Goal: Browse casually: Explore the website without a specific task or goal

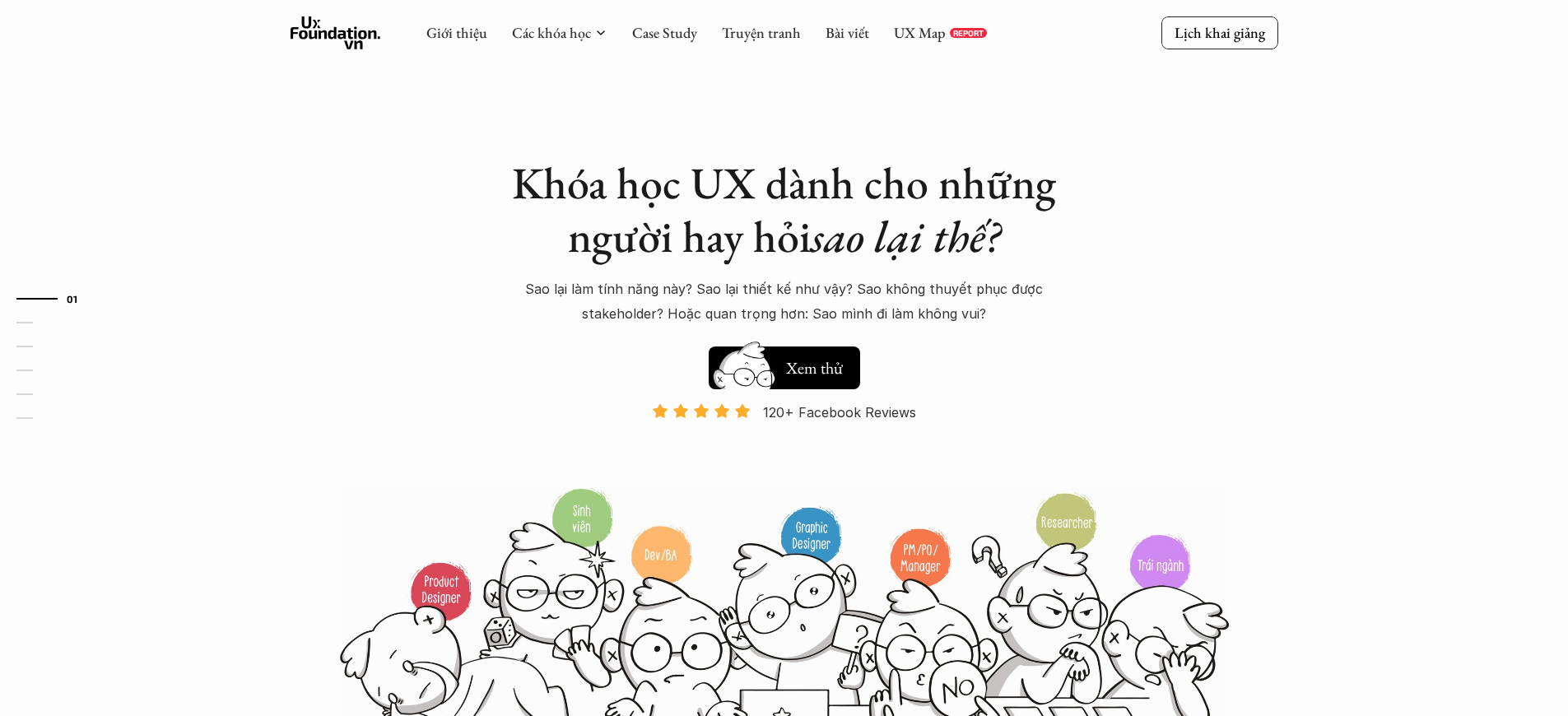
click at [784, 458] on p "Và đang giảm dần do Facebook ra tính năng Locked Profile 😭 😭 😭" at bounding box center [784, 457] width 260 height 50
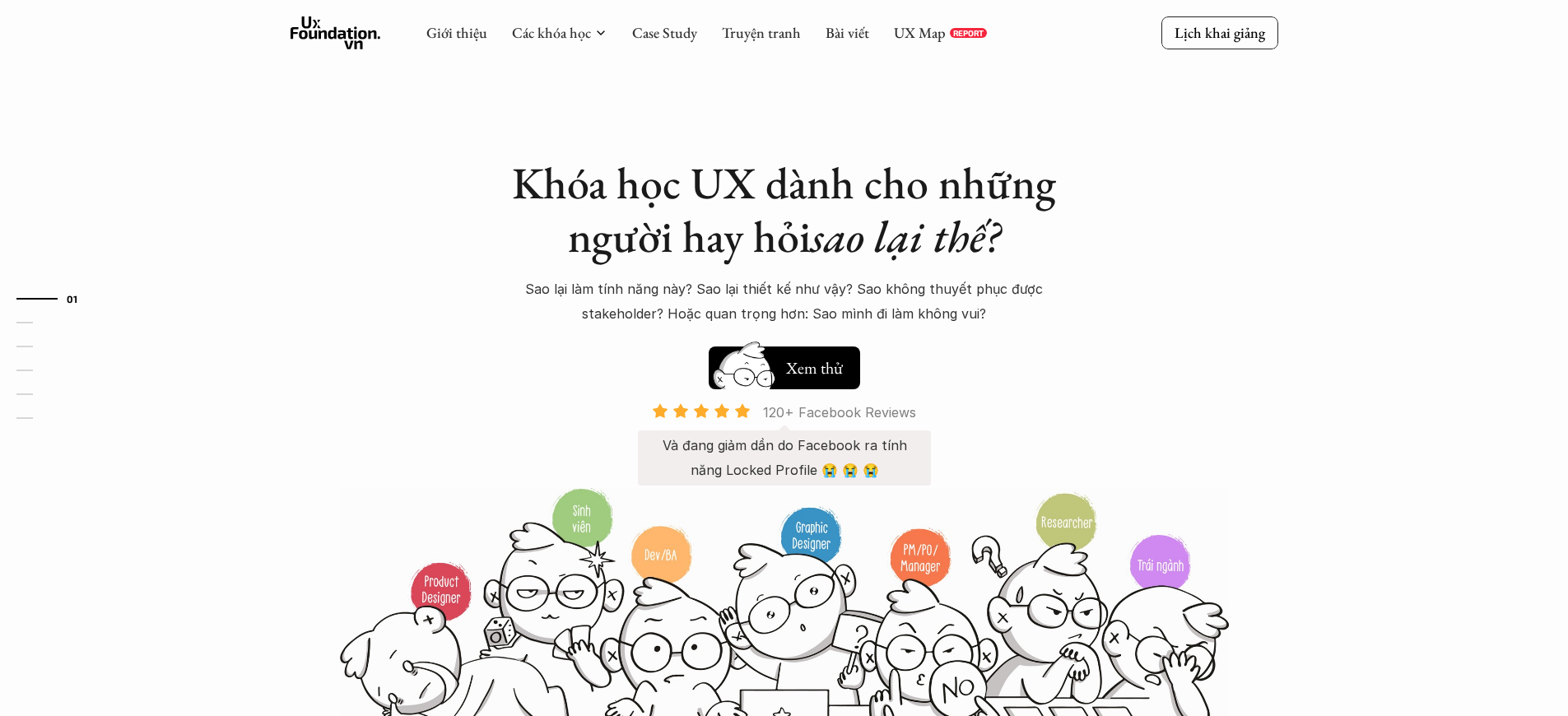
click at [839, 413] on p "120+ Facebook Reviews" at bounding box center [839, 412] width 153 height 25
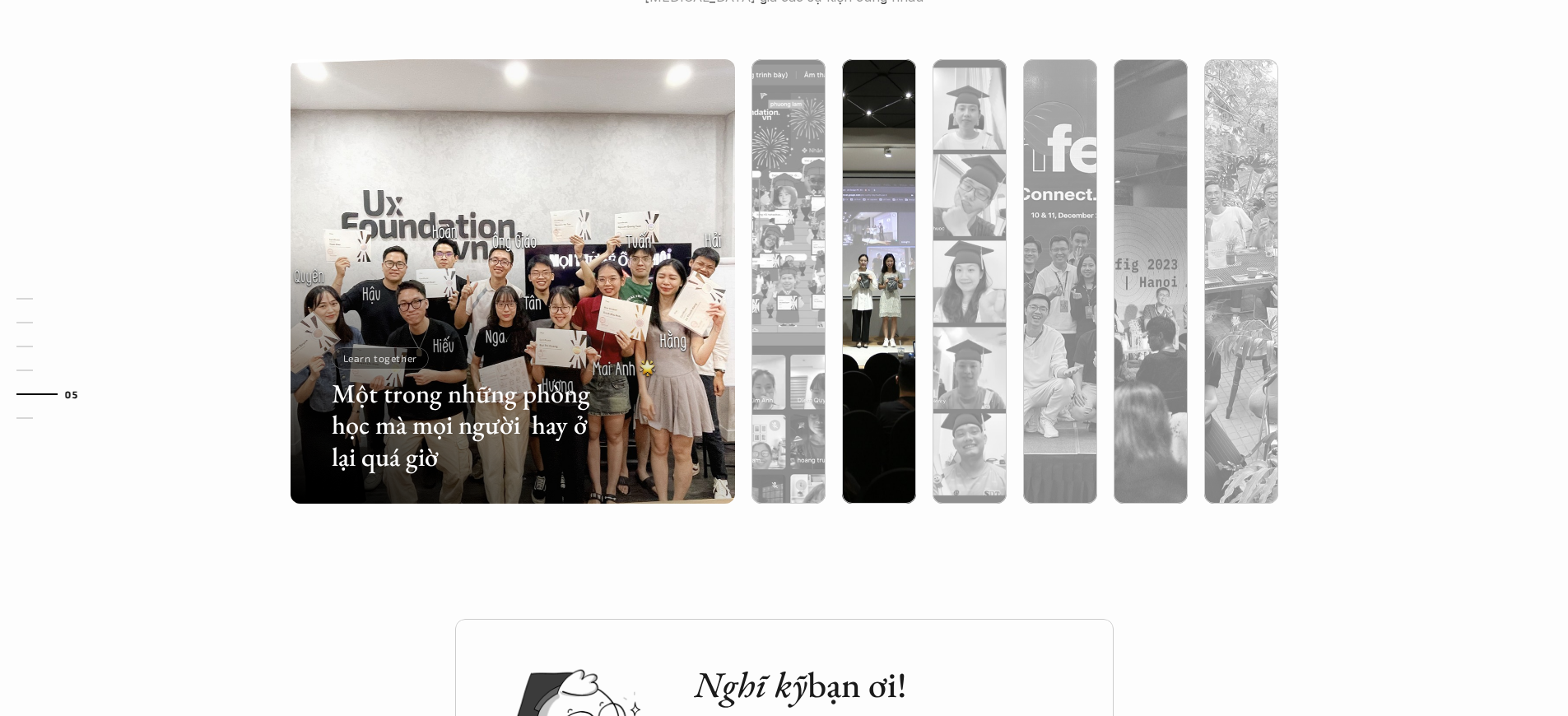
click at [379, 358] on p "Learn together" at bounding box center [380, 358] width 74 height 12
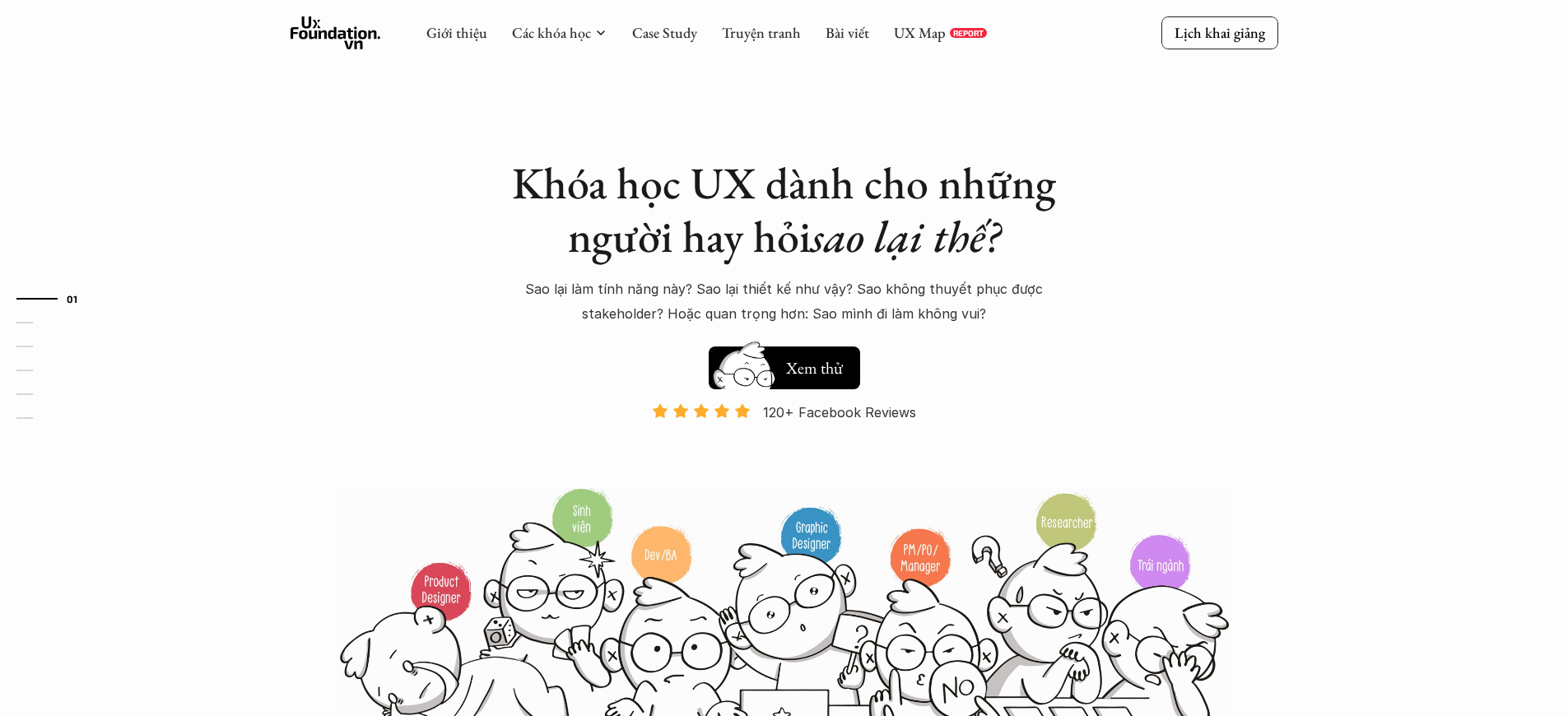
click at [839, 413] on p "120+ Facebook Reviews" at bounding box center [839, 412] width 153 height 25
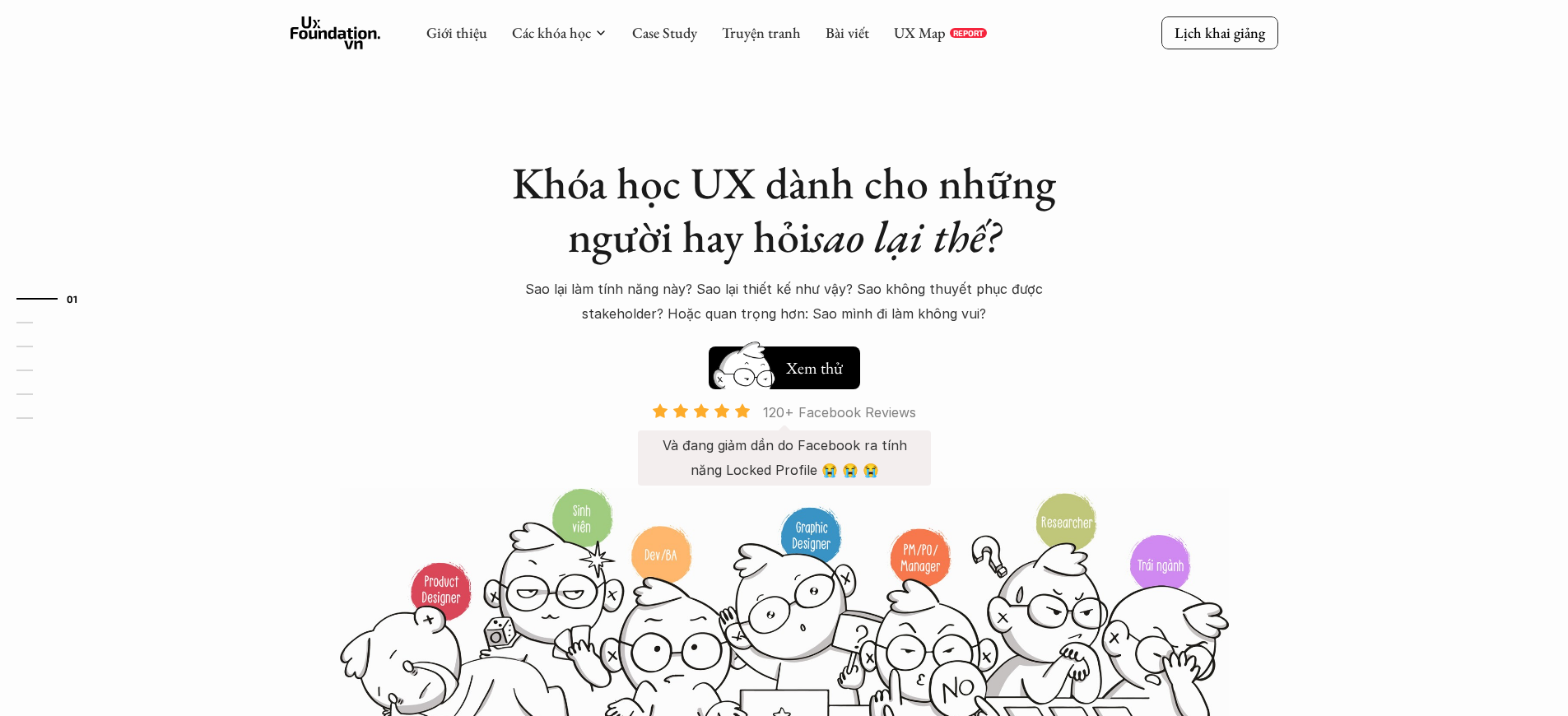
click at [839, 413] on p "120+ Facebook Reviews" at bounding box center [839, 412] width 153 height 25
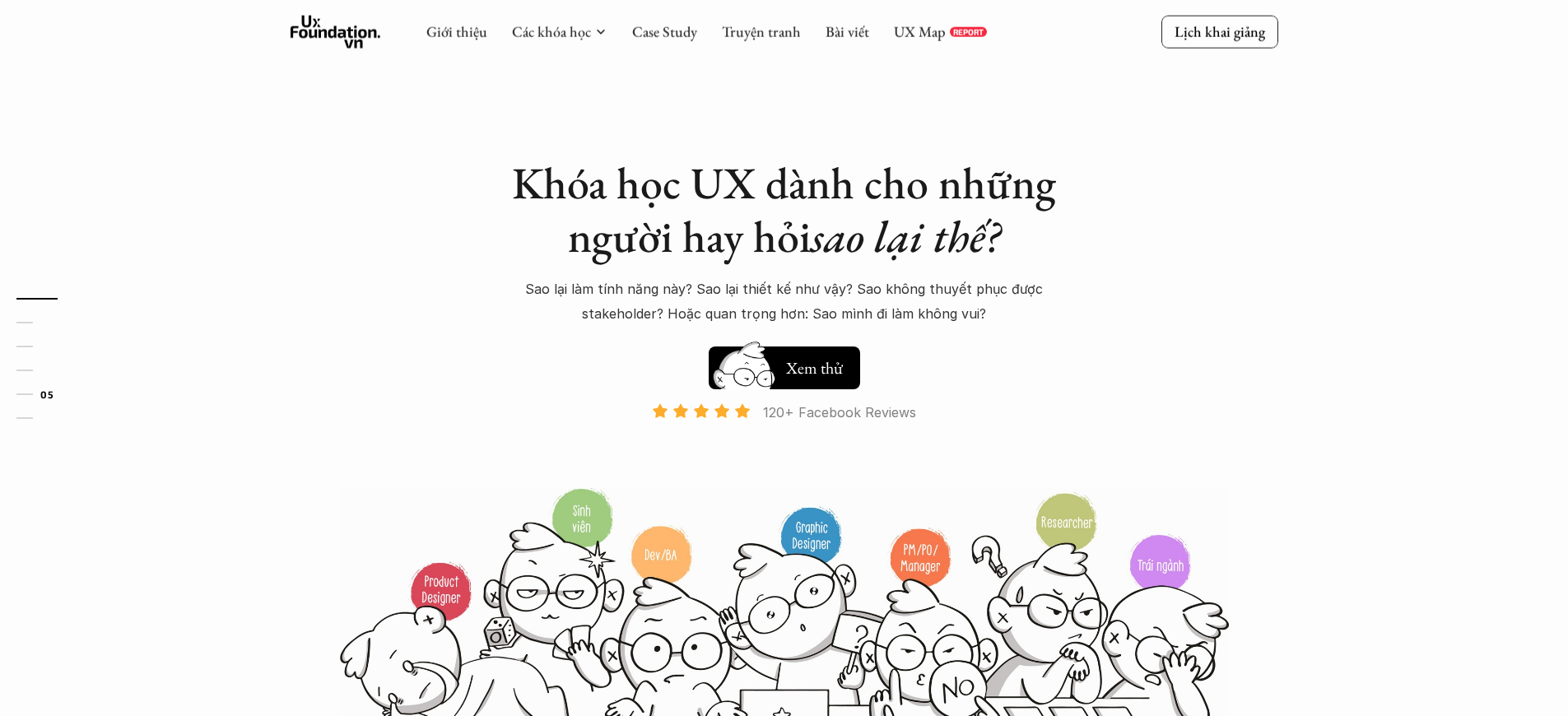
scroll to position [0, 4]
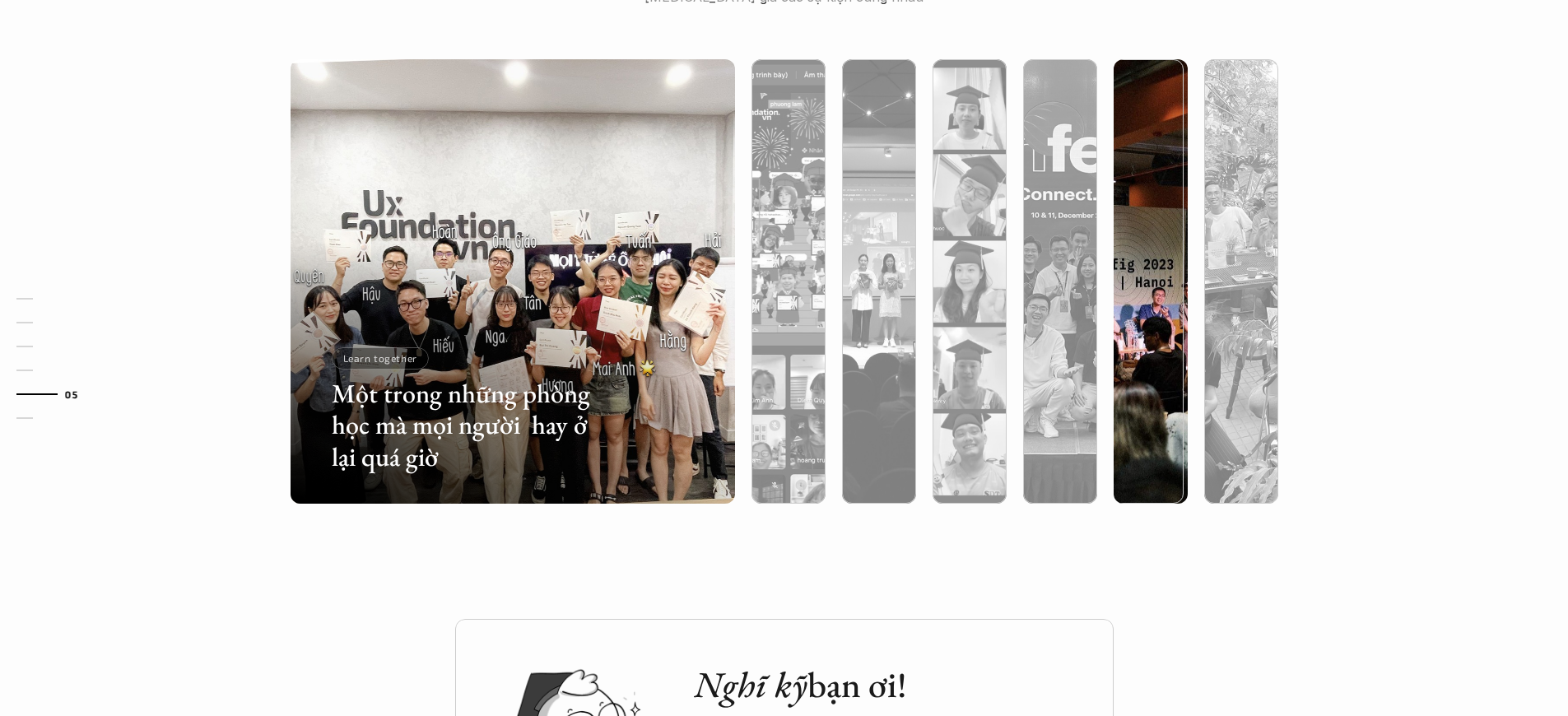
click at [379, 358] on p "Learn together" at bounding box center [380, 358] width 74 height 12
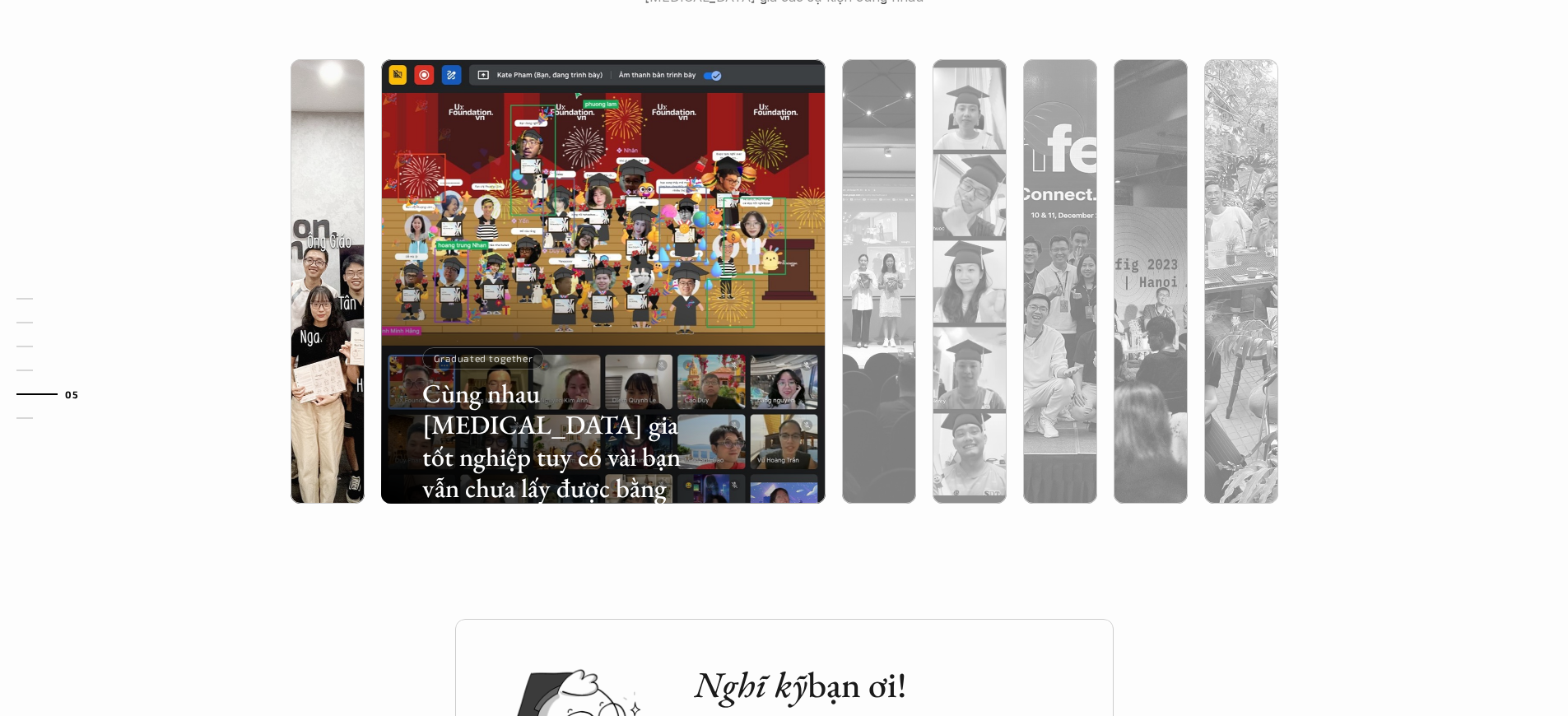
click at [482, 358] on p "Graduated together" at bounding box center [483, 358] width 100 height 12
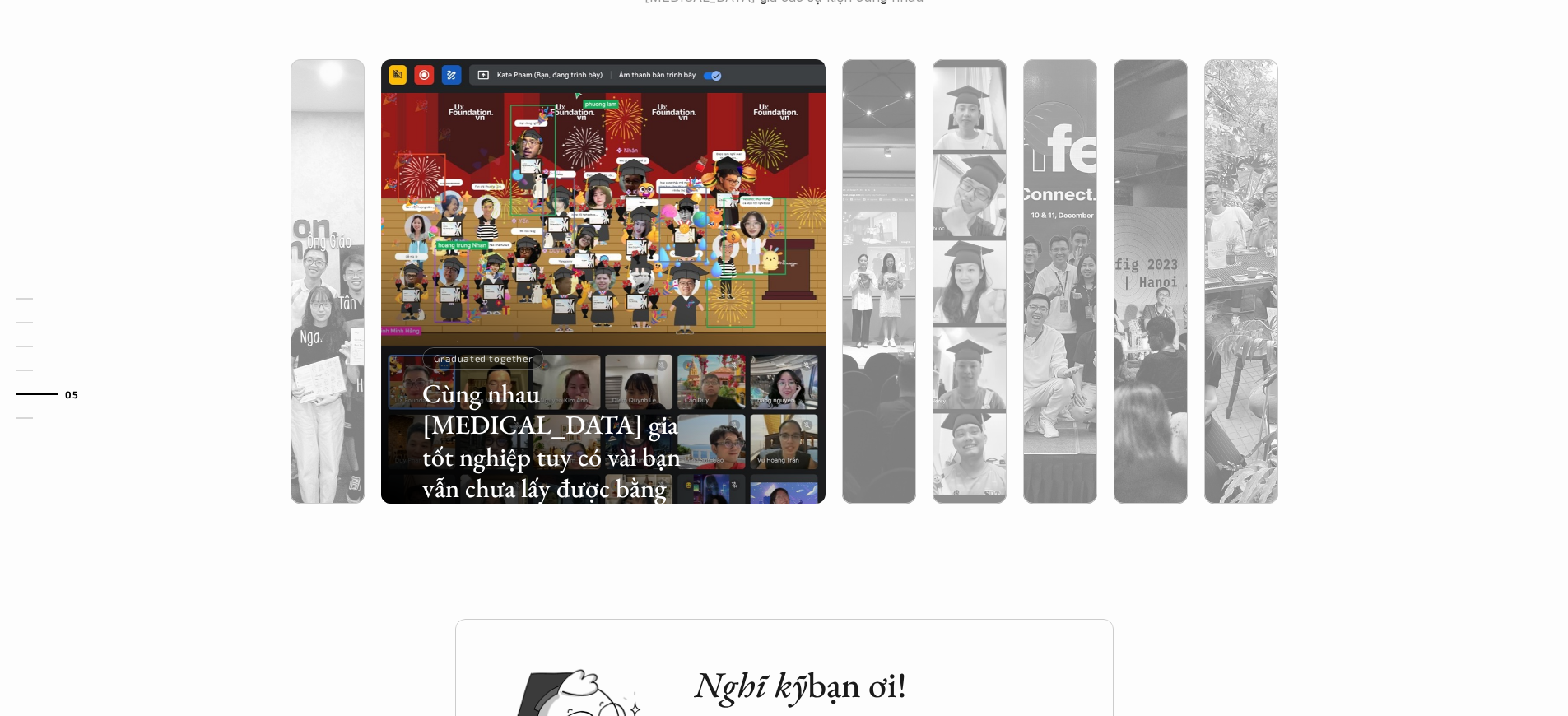
click at [482, 358] on p "Graduated together" at bounding box center [483, 358] width 100 height 12
